Goal: Information Seeking & Learning: Learn about a topic

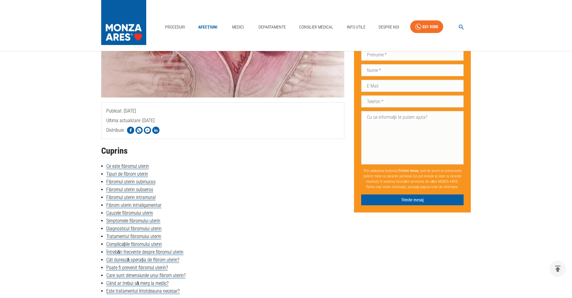
scroll to position [240, 0]
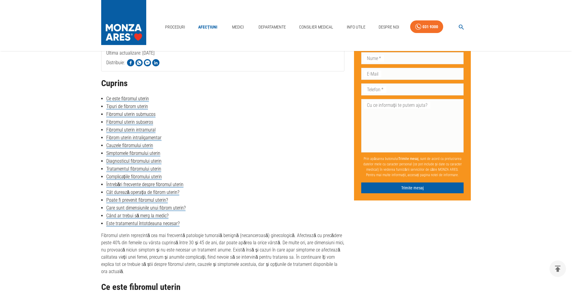
click at [104, 86] on h2 "Cuprins" at bounding box center [223, 84] width 244 height 10
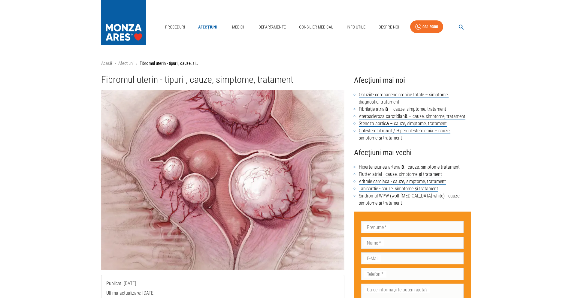
click at [404, 81] on h4 "Afecțiuni mai noi" at bounding box center [412, 80] width 117 height 12
click at [404, 153] on h4 "Afecțiuni mai vechi" at bounding box center [412, 153] width 117 height 12
click at [398, 78] on h4 "Afecțiuni mai noi" at bounding box center [412, 80] width 117 height 12
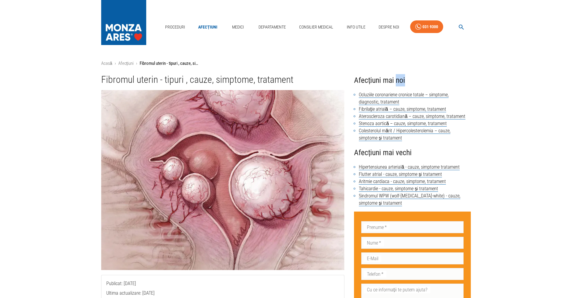
click at [398, 77] on h4 "Afecțiuni mai noi" at bounding box center [412, 80] width 117 height 12
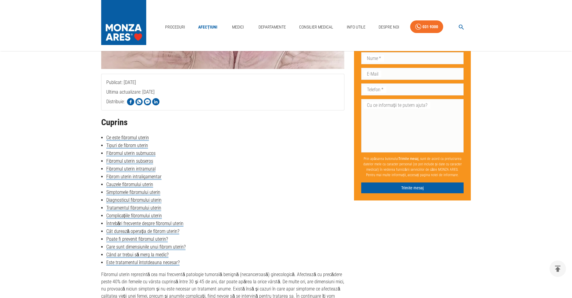
scroll to position [301, 0]
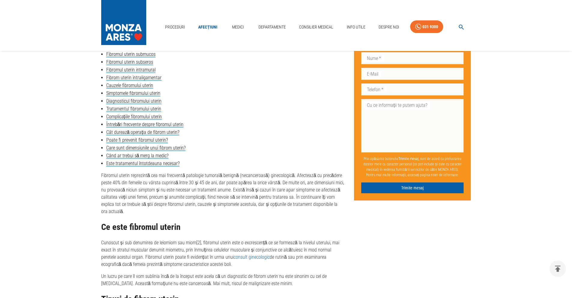
click at [190, 182] on p "Fibromul uterin reprezintă cea mai frecventă patologie tumorală benignă (necanc…" at bounding box center [223, 193] width 244 height 43
click at [202, 182] on p "Fibromul uterin reprezintă cea mai frecventă patologie tumorală benignă (necanc…" at bounding box center [223, 193] width 244 height 43
click at [206, 182] on p "Fibromul uterin reprezintă cea mai frecventă patologie tumorală benignă (necanc…" at bounding box center [223, 193] width 244 height 43
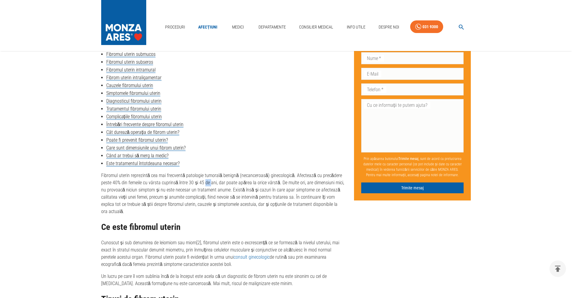
click at [206, 182] on p "Fibromul uterin reprezintă cea mai frecventă patologie tumorală benignă (necanc…" at bounding box center [223, 193] width 244 height 43
click at [209, 182] on p "Fibromul uterin reprezintă cea mai frecventă patologie tumorală benignă (necanc…" at bounding box center [223, 193] width 244 height 43
click at [199, 183] on p "Fibromul uterin reprezintă cea mai frecventă patologie tumorală benignă (necanc…" at bounding box center [223, 193] width 244 height 43
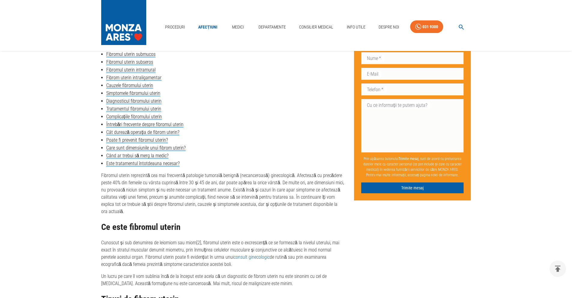
click at [249, 203] on p "Fibromul uterin reprezintă cea mai frecventă patologie tumorală benignă (necanc…" at bounding box center [223, 193] width 244 height 43
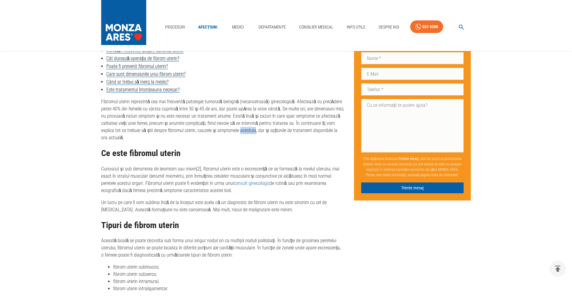
scroll to position [481, 0]
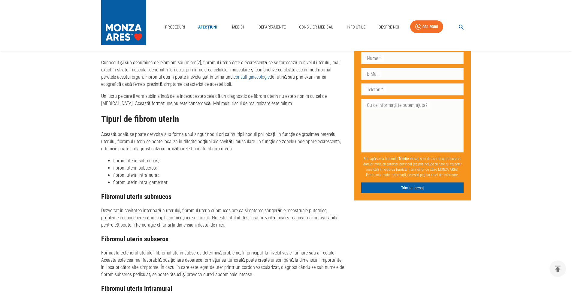
click at [169, 119] on h2 "Tipuri de fibrom uterin" at bounding box center [223, 119] width 244 height 10
click at [162, 197] on h3 "Fibromul uterin submucos" at bounding box center [223, 197] width 244 height 8
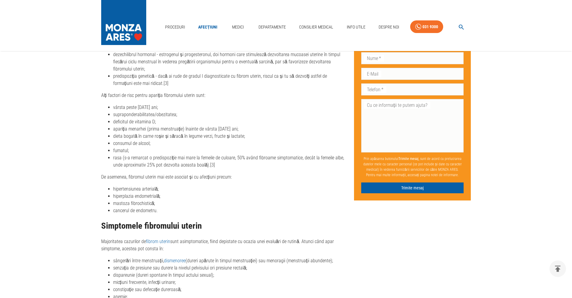
scroll to position [992, 0]
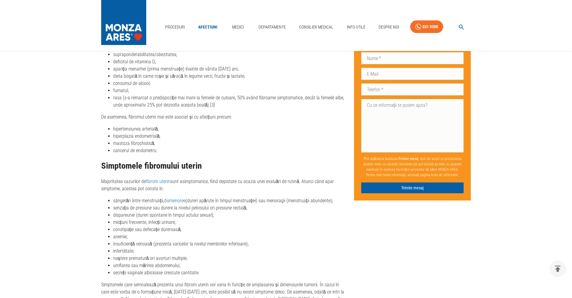
click at [192, 166] on h2 "Simptomele fibromului uterin" at bounding box center [223, 166] width 244 height 10
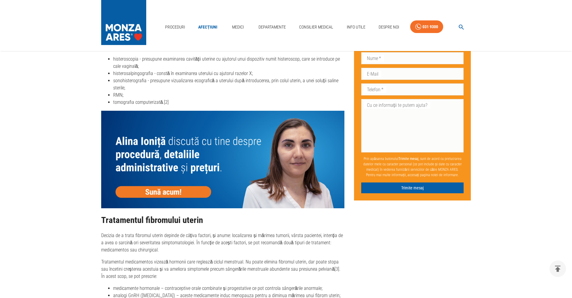
scroll to position [1352, 0]
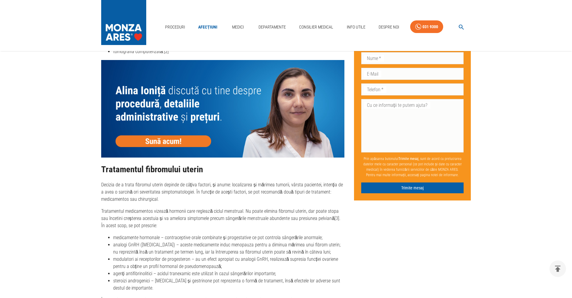
click at [196, 171] on h2 "Tratamentul fibromului uterin" at bounding box center [223, 170] width 244 height 10
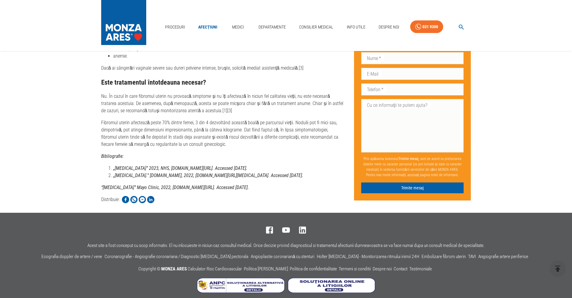
scroll to position [2037, 0]
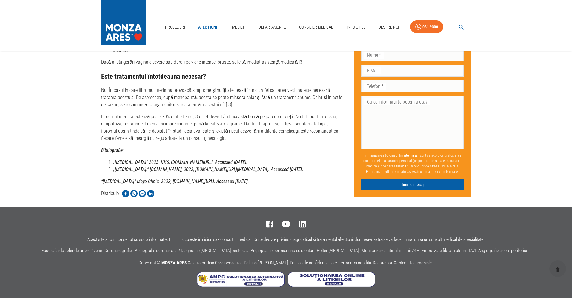
click at [249, 179] on strong "“[MEDICAL_DATA]” Mayo Clinic, 2022, [DOMAIN_NAME][URL]. Accessed [DATE]." at bounding box center [175, 182] width 148 height 6
click at [107, 148] on strong "Bibliografie:" at bounding box center [112, 151] width 23 height 6
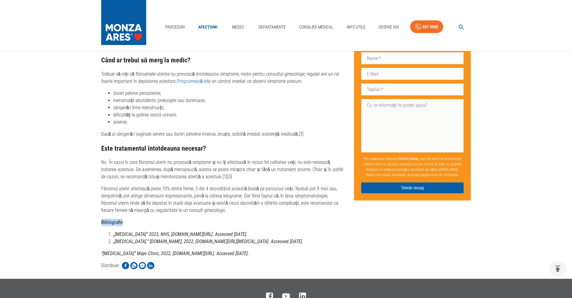
scroll to position [1947, 0]
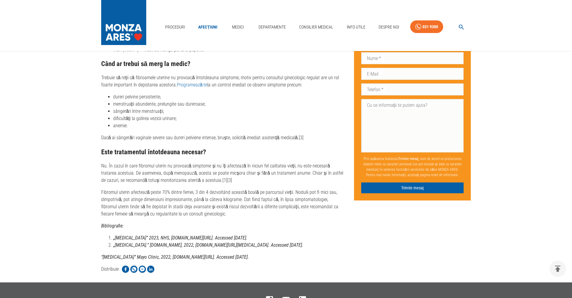
click at [188, 156] on h3 "Este tratamentul întotdeauna necesar?" at bounding box center [223, 152] width 244 height 8
